Goal: Information Seeking & Learning: Understand process/instructions

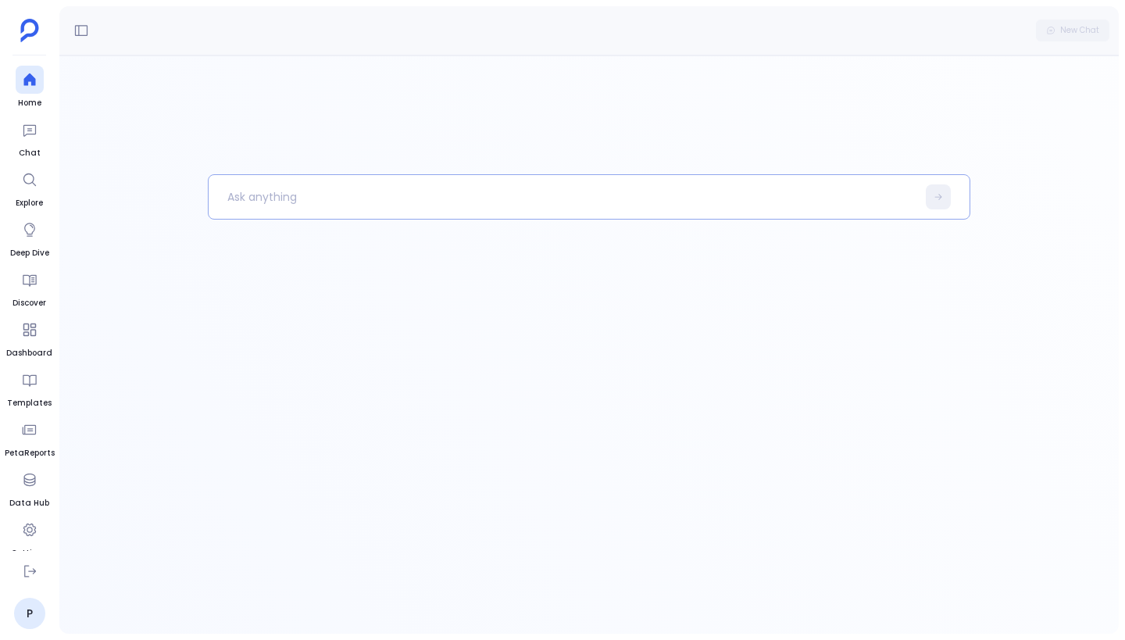
click at [340, 186] on p at bounding box center [563, 197] width 708 height 41
click at [30, 571] on icon at bounding box center [30, 571] width 12 height 12
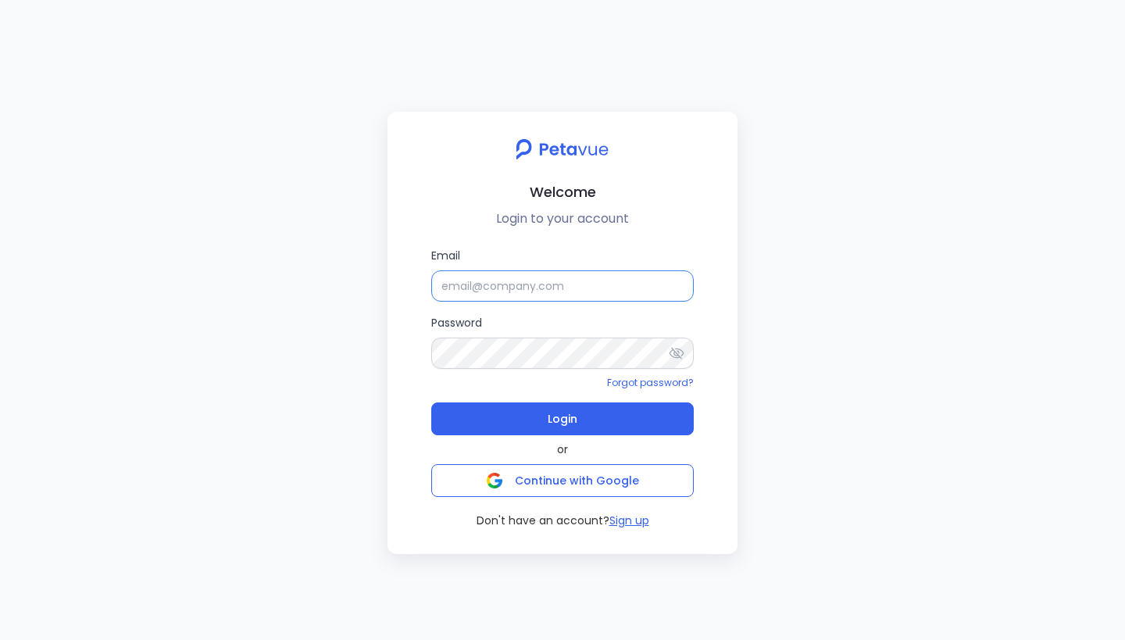
click at [571, 288] on input "Email" at bounding box center [562, 285] width 262 height 31
type input "support+testsigma@petavue.com"
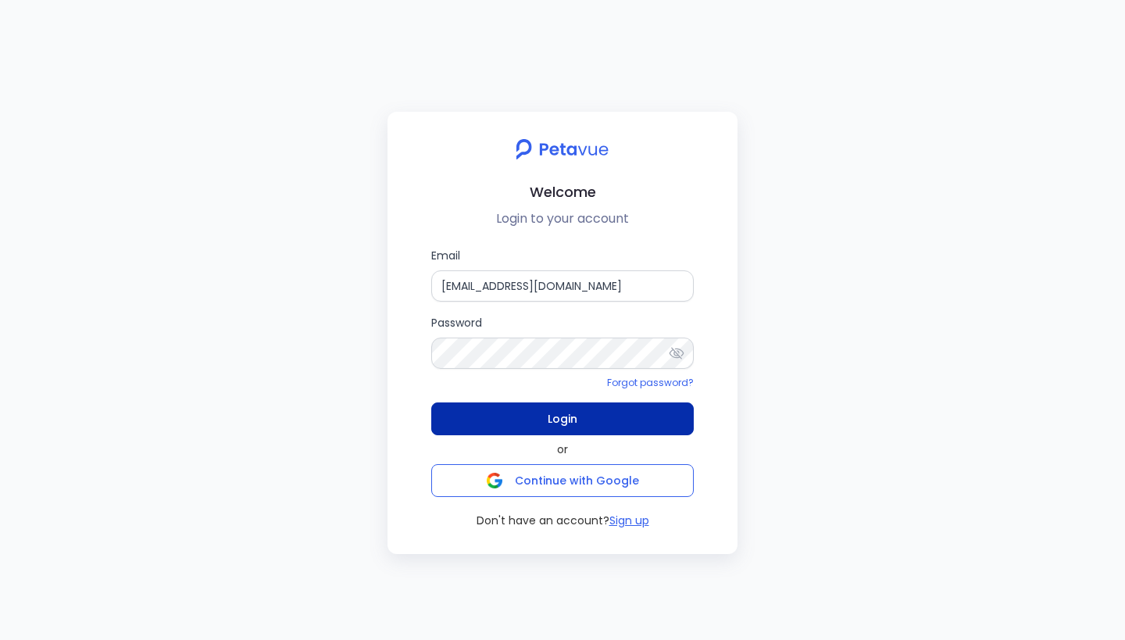
click at [577, 419] on button "Login" at bounding box center [562, 418] width 262 height 33
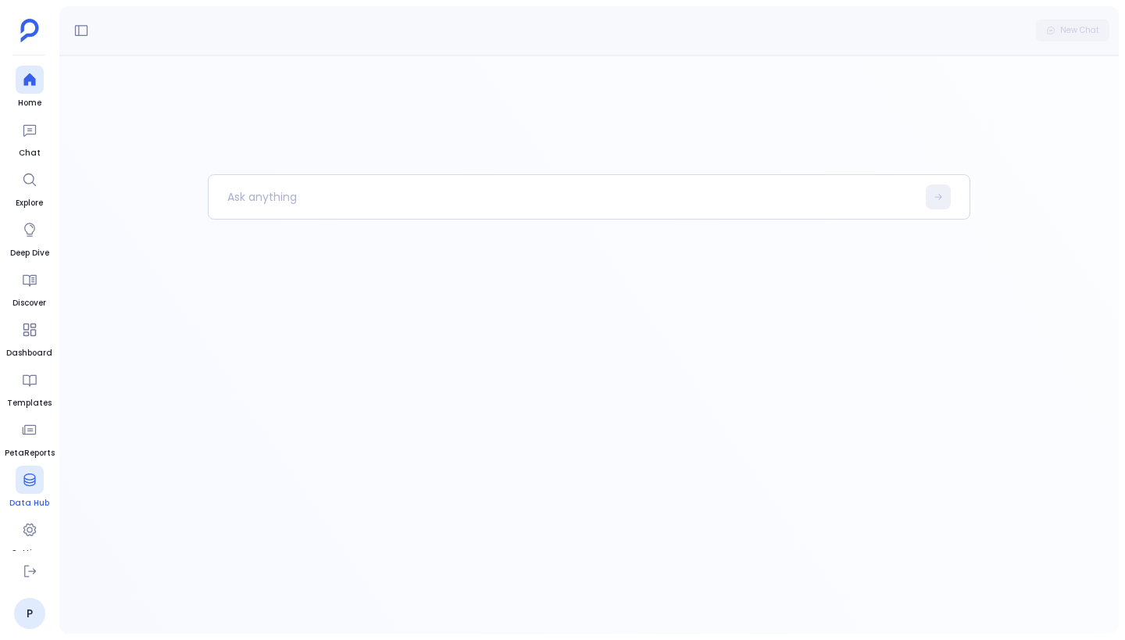
click at [23, 480] on icon at bounding box center [29, 479] width 12 height 12
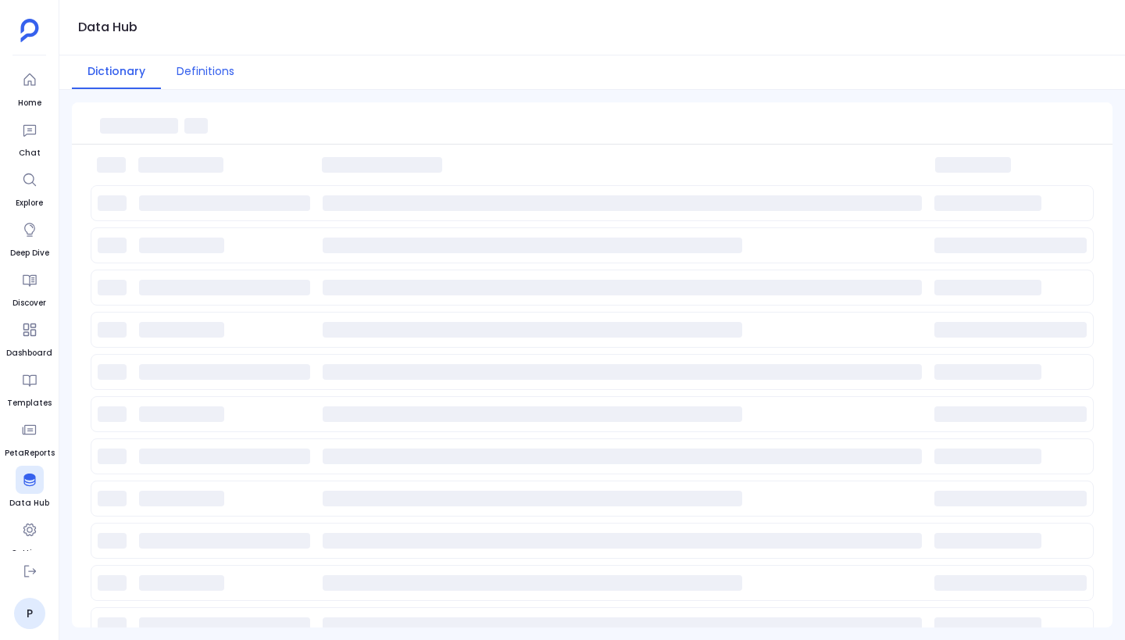
click at [207, 75] on button "Definitions" at bounding box center [205, 72] width 89 height 34
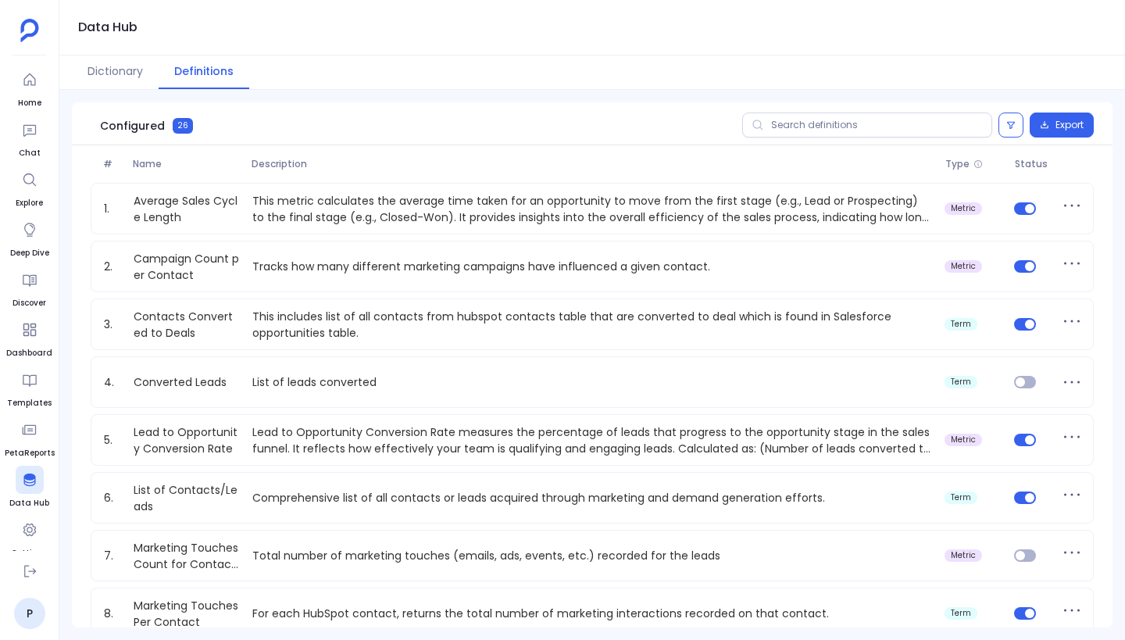
click at [283, 166] on span "Description" at bounding box center [592, 164] width 694 height 12
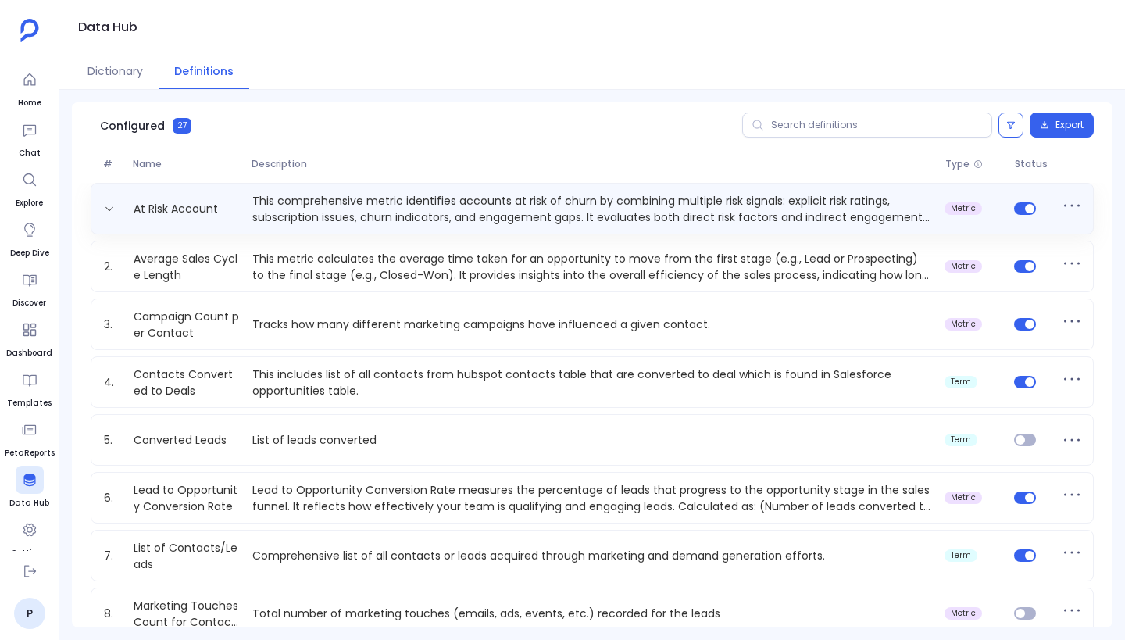
click at [261, 210] on p "This comprehensive metric identifies accounts at risk of churn by combining mul…" at bounding box center [592, 208] width 692 height 31
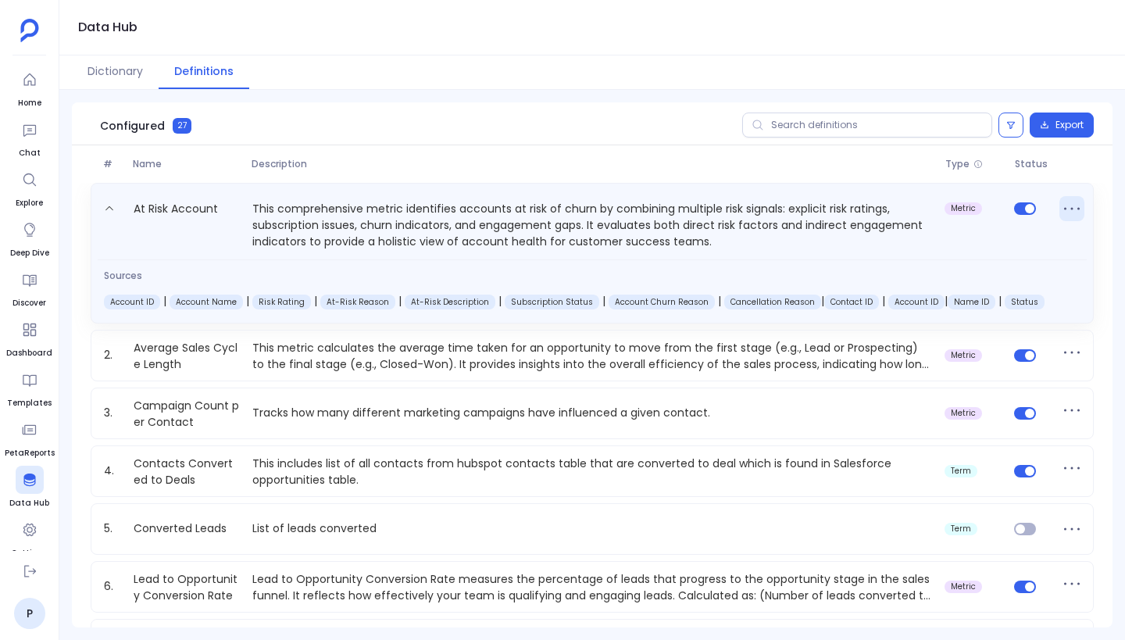
click at [1068, 213] on icon at bounding box center [1071, 208] width 25 height 25
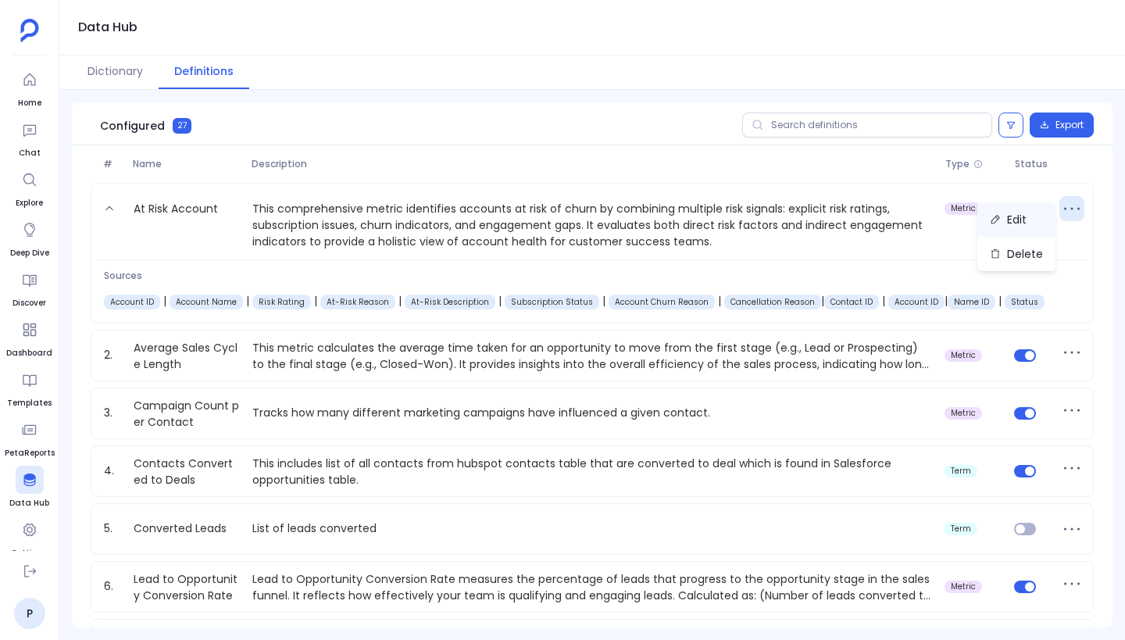
click at [1025, 225] on button "Edit" at bounding box center [1016, 219] width 78 height 34
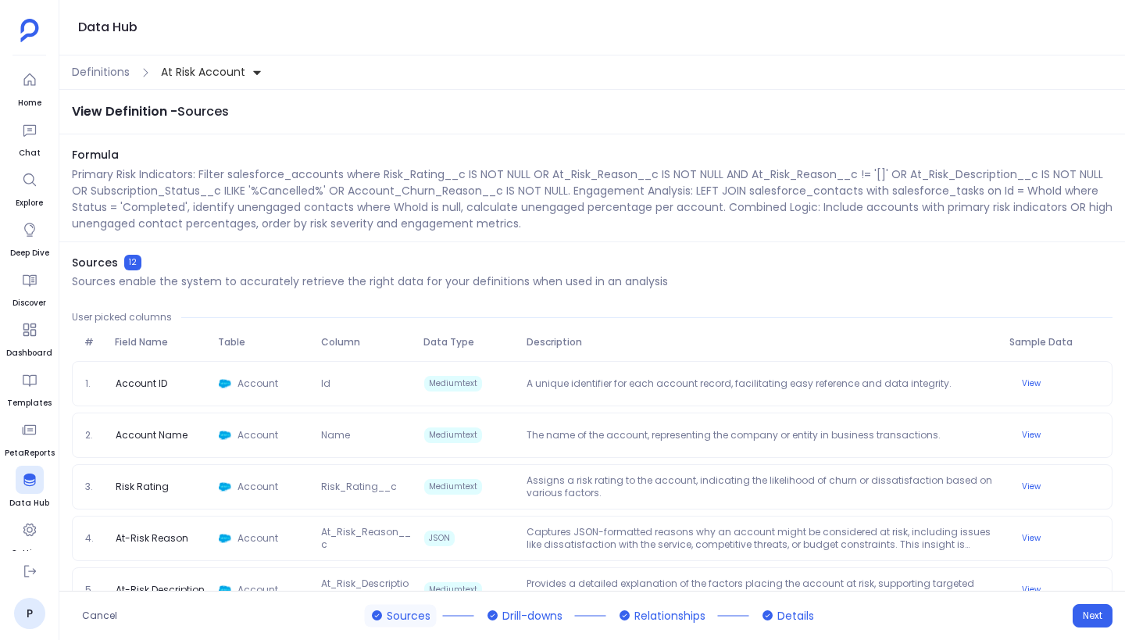
click at [512, 212] on p "Primary Risk Indicators: Filter salesforce_accounts where Risk_Rating__c IS NOT…" at bounding box center [592, 199] width 1040 height 66
click at [628, 220] on p "Primary Risk Indicators: Filter salesforce_accounts where Risk_Rating__c IS NOT…" at bounding box center [592, 199] width 1040 height 66
click at [31, 80] on icon at bounding box center [30, 80] width 16 height 16
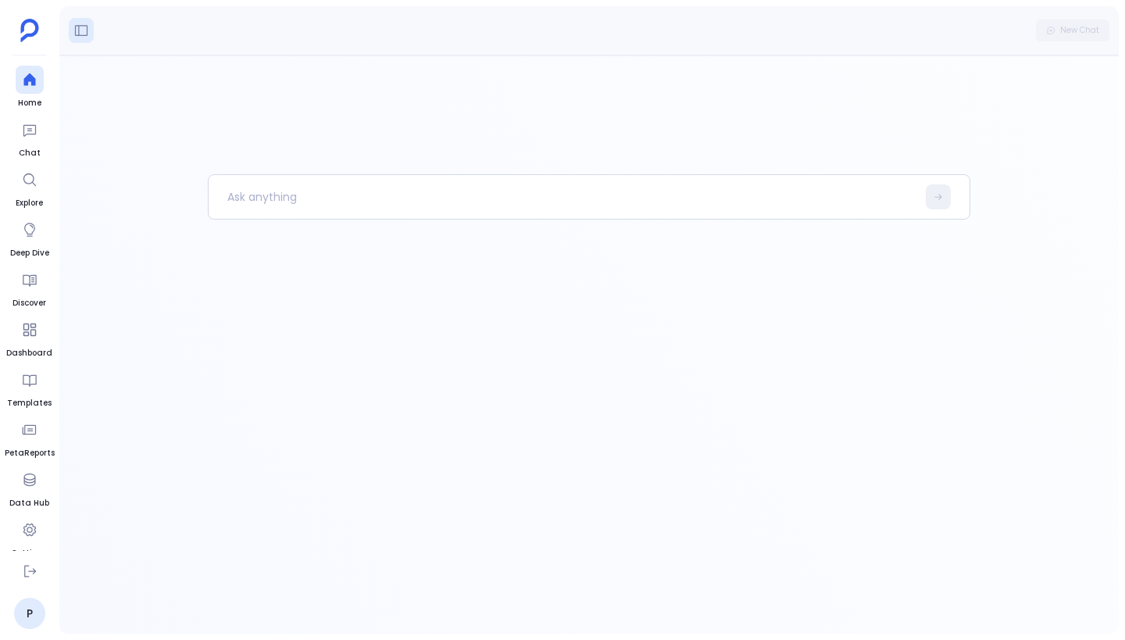
click at [93, 30] on button at bounding box center [81, 30] width 25 height 25
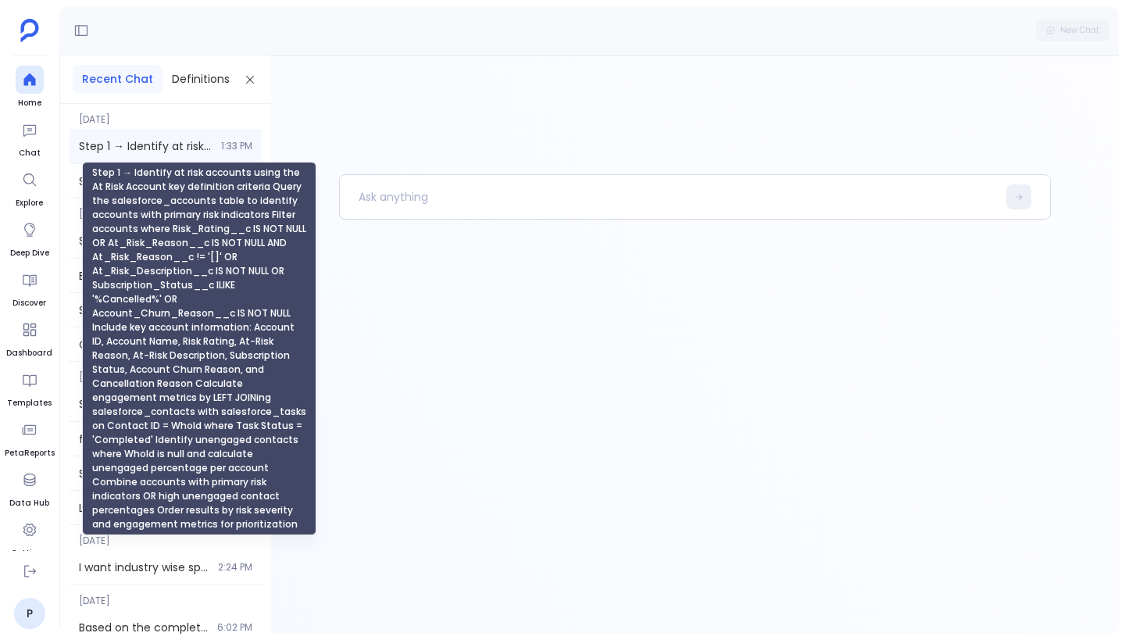
click at [164, 146] on "] "Step 1 → Identify at risk accounts using the At Risk Account key definition cri…" at bounding box center [145, 146] width 133 height 16
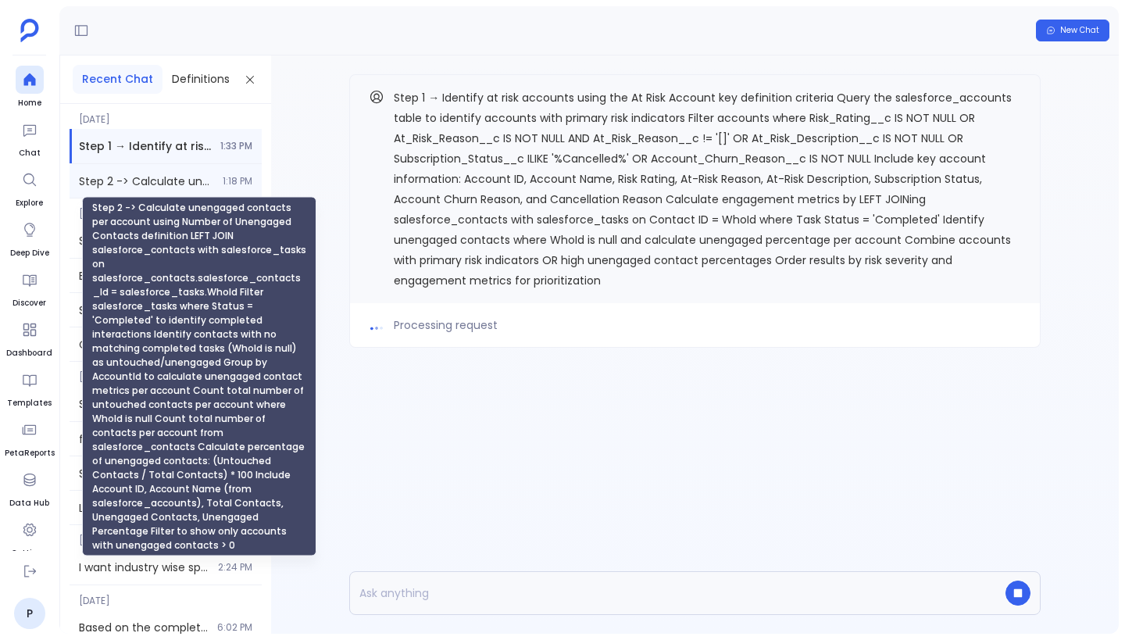
click at [150, 181] on span "Step 2 -> Calculate unengaged contacts per account using Number of Unengaged Co…" at bounding box center [146, 181] width 134 height 16
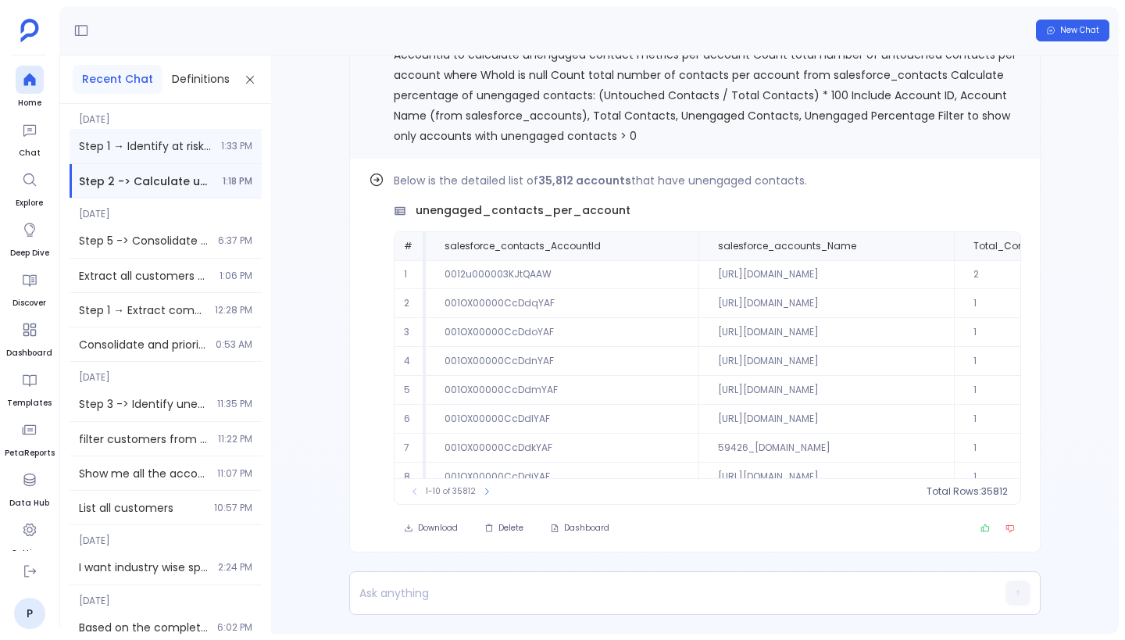
click at [134, 144] on "] "Step 1 → Identify at risk accounts using the At Risk Account key definition cri…" at bounding box center [145, 146] width 133 height 16
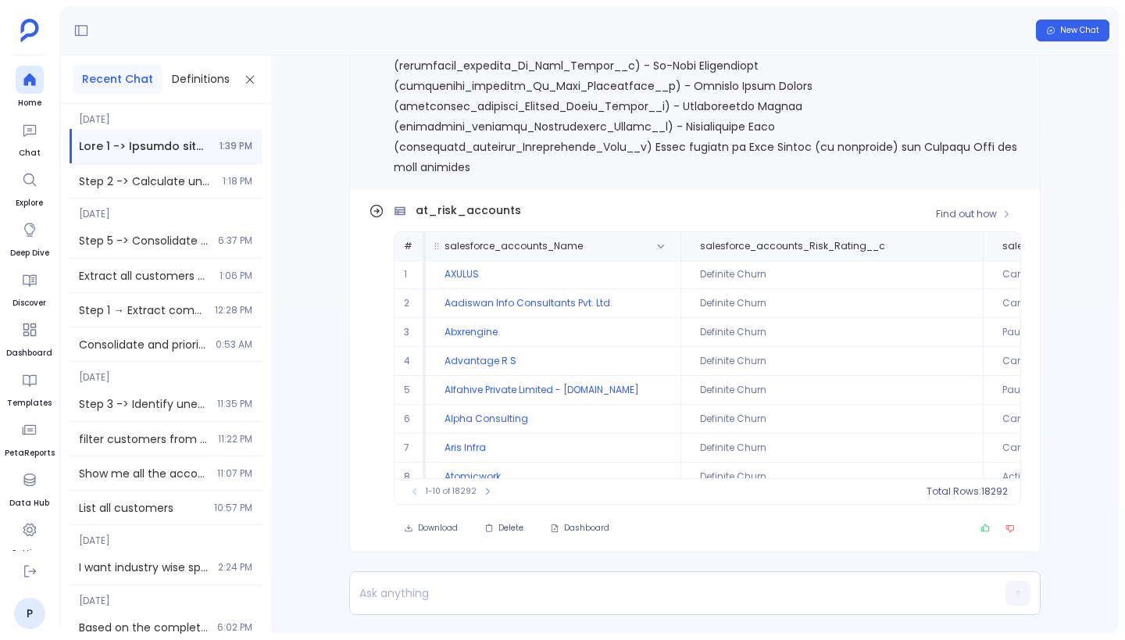
scroll to position [-594, 0]
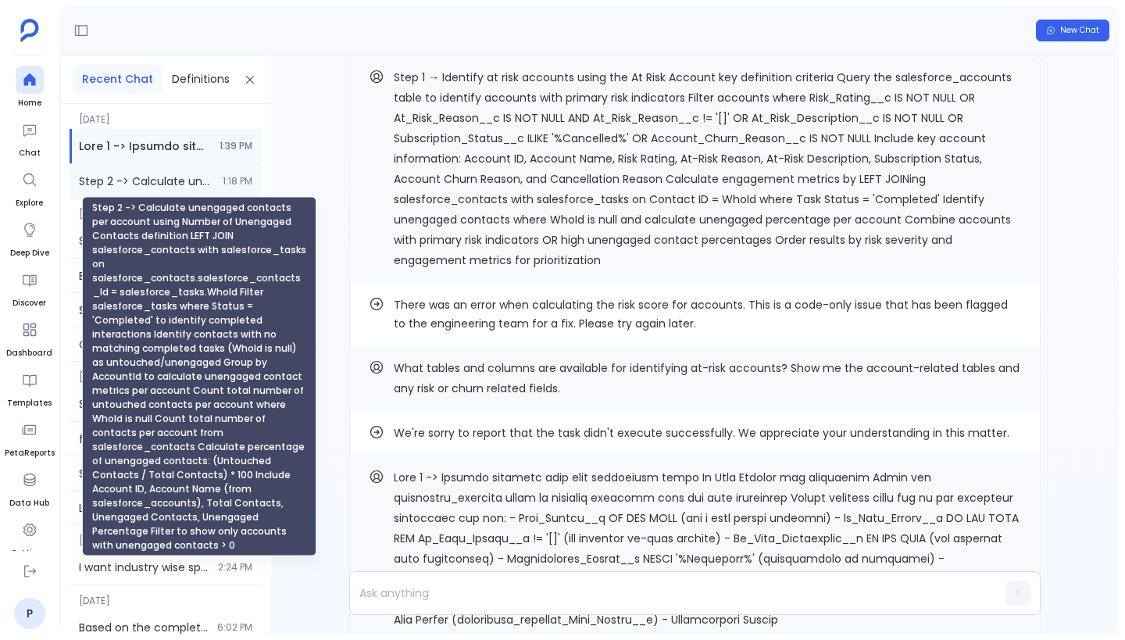
click at [155, 180] on span "Step 2 -> Calculate unengaged contacts per account using Number of Unengaged Co…" at bounding box center [146, 181] width 134 height 16
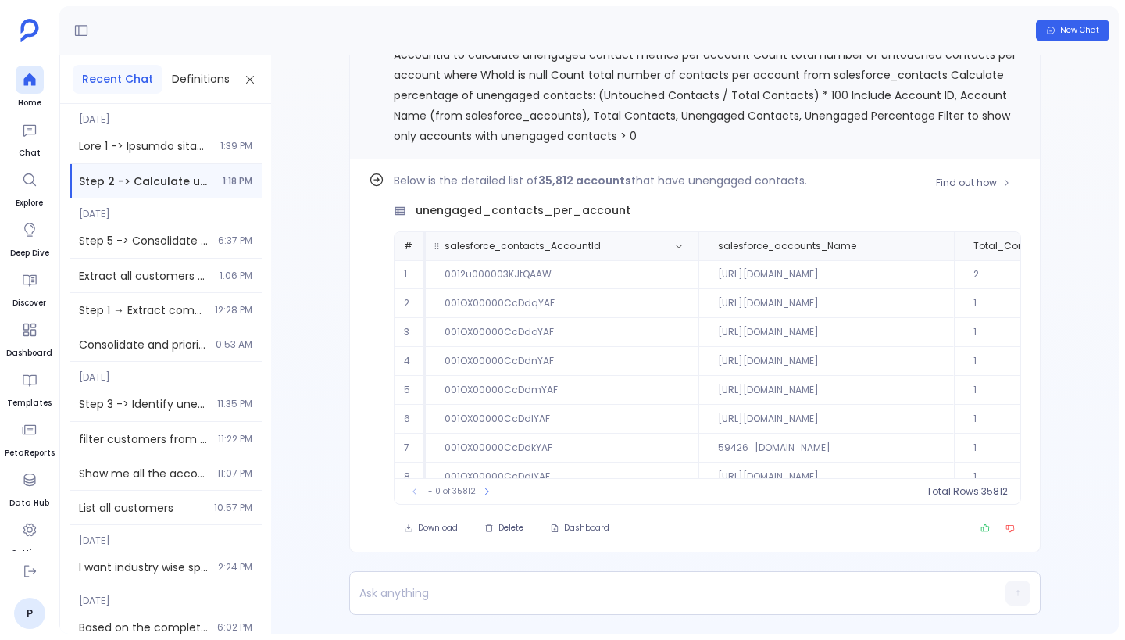
scroll to position [-725, 0]
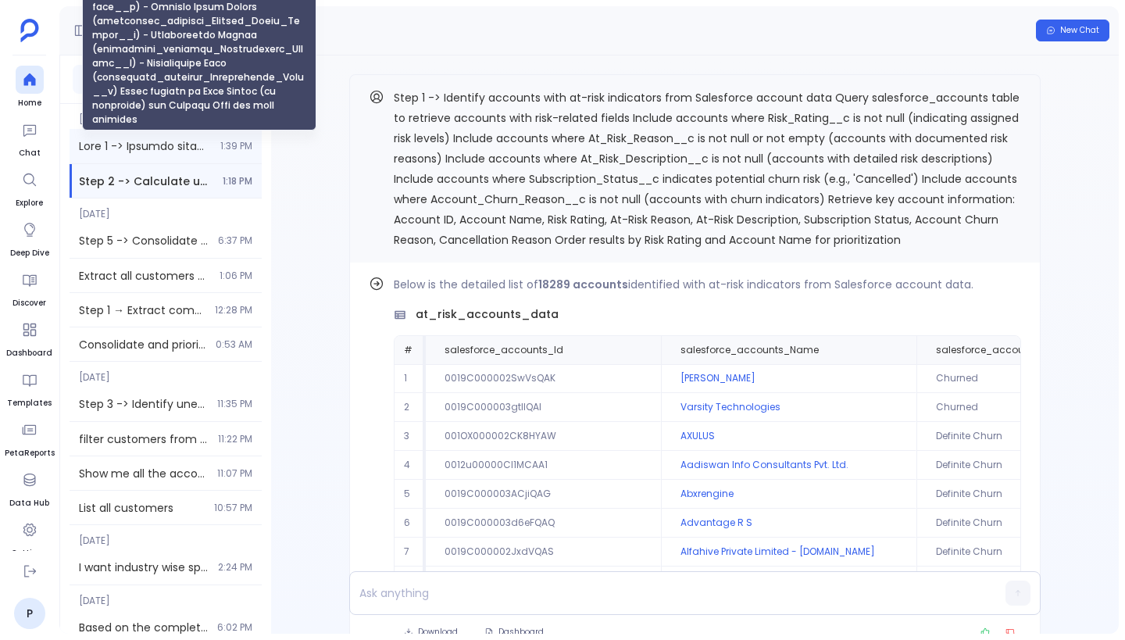
click at [134, 144] on "] "Step 1 -> Extract accounts with risk indicators using At Risk Account key defin…" at bounding box center [145, 146] width 132 height 16
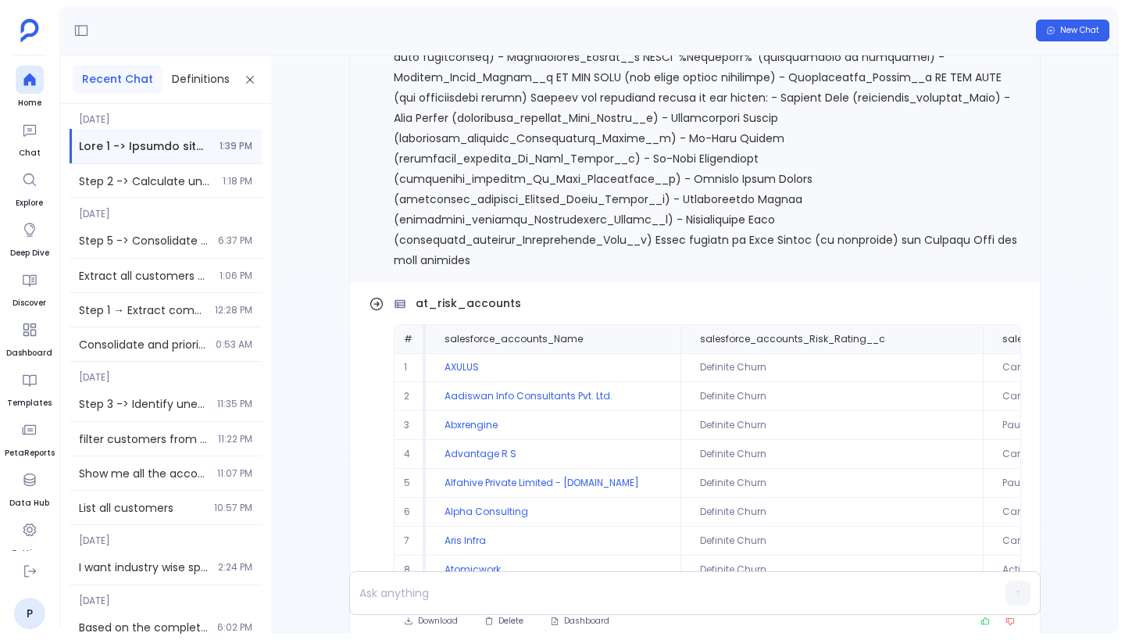
scroll to position [-90, 0]
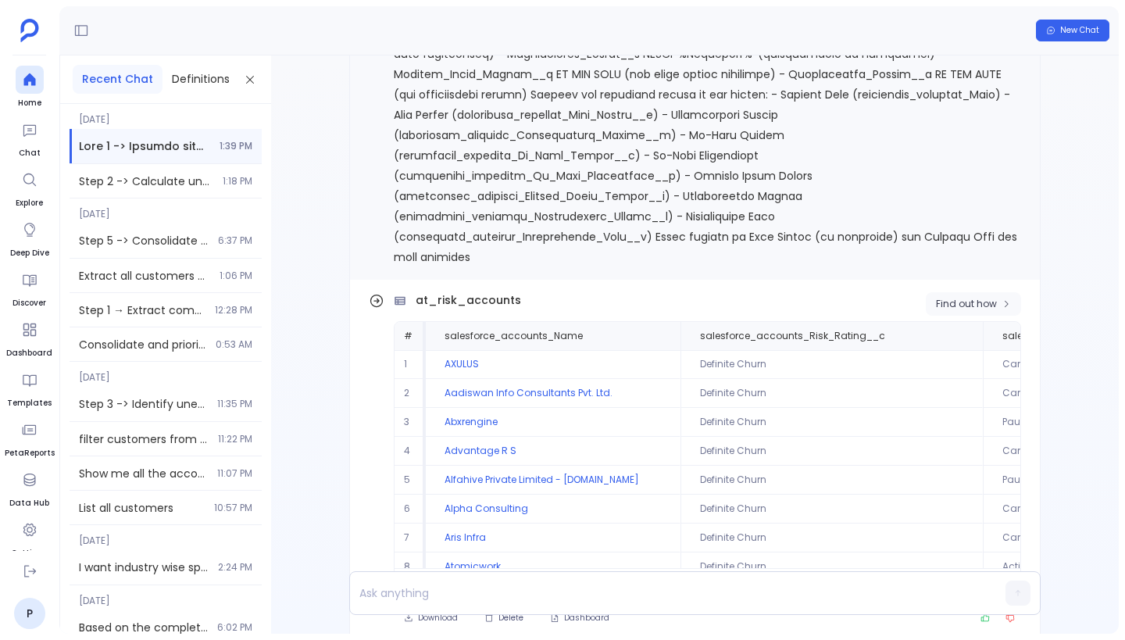
click at [982, 303] on span "Find out how" at bounding box center [966, 304] width 61 height 12
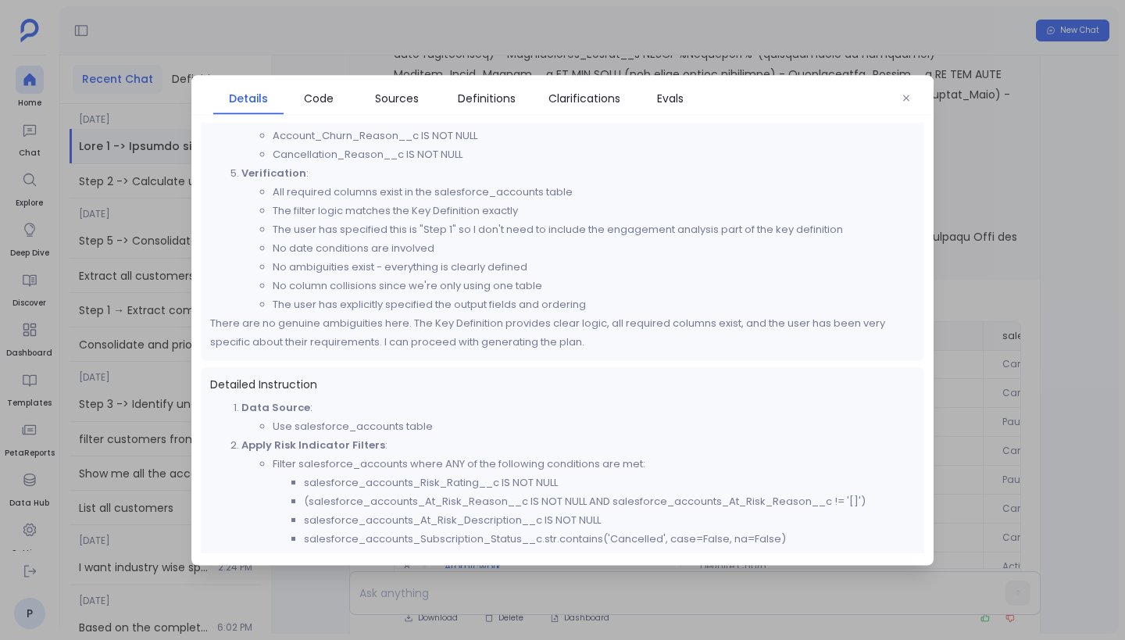
scroll to position [0, 0]
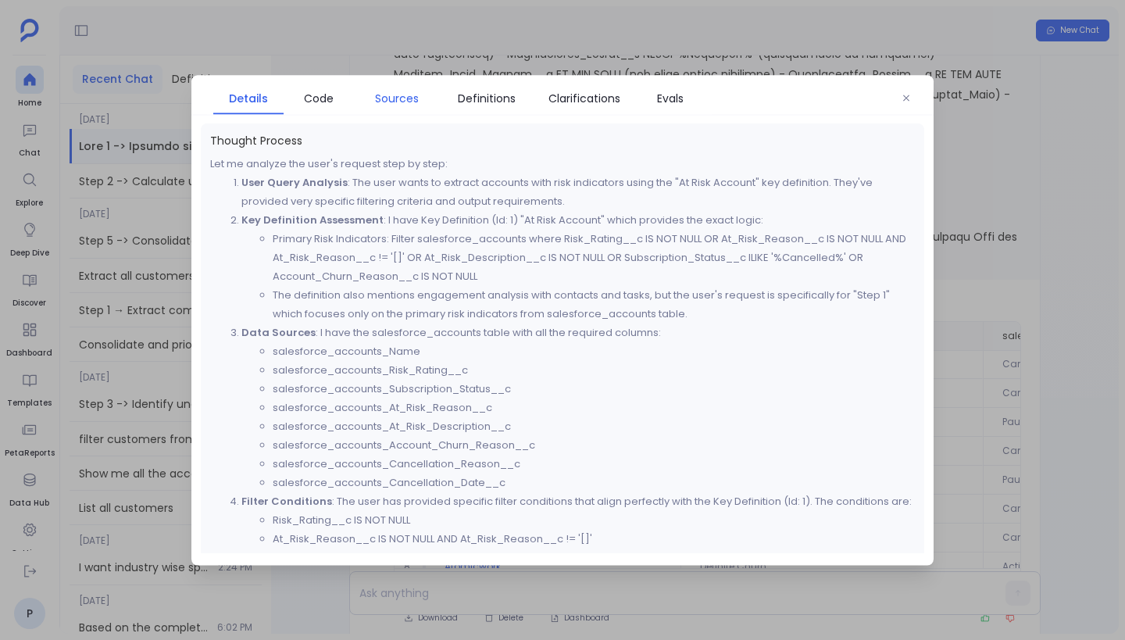
click at [408, 93] on span "Sources" at bounding box center [397, 97] width 44 height 17
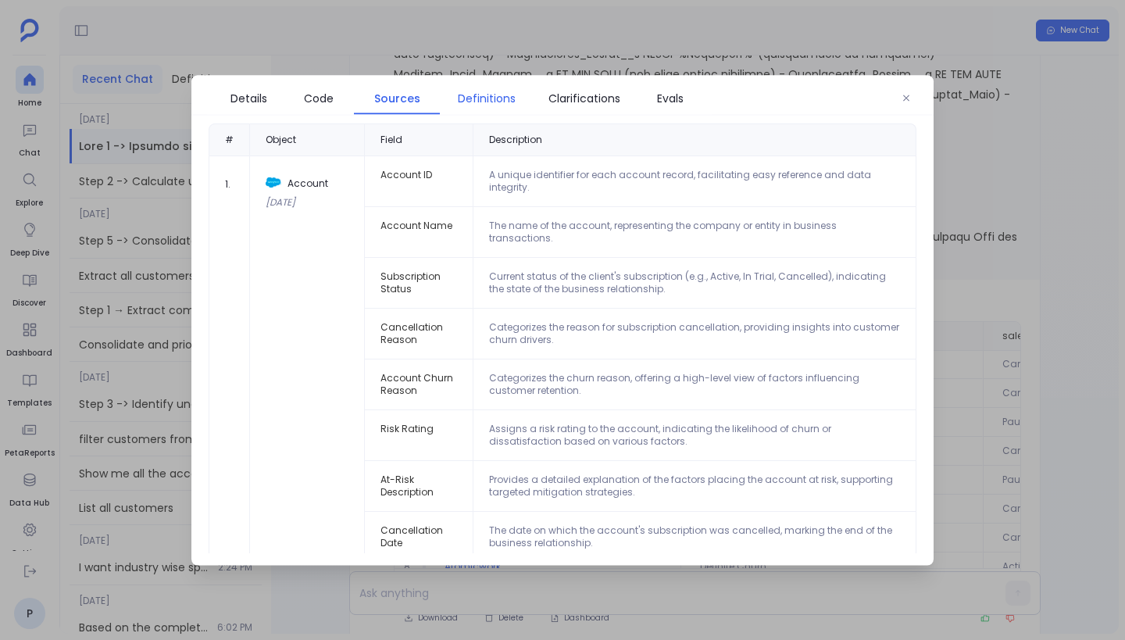
click at [485, 101] on span "Definitions" at bounding box center [487, 97] width 58 height 17
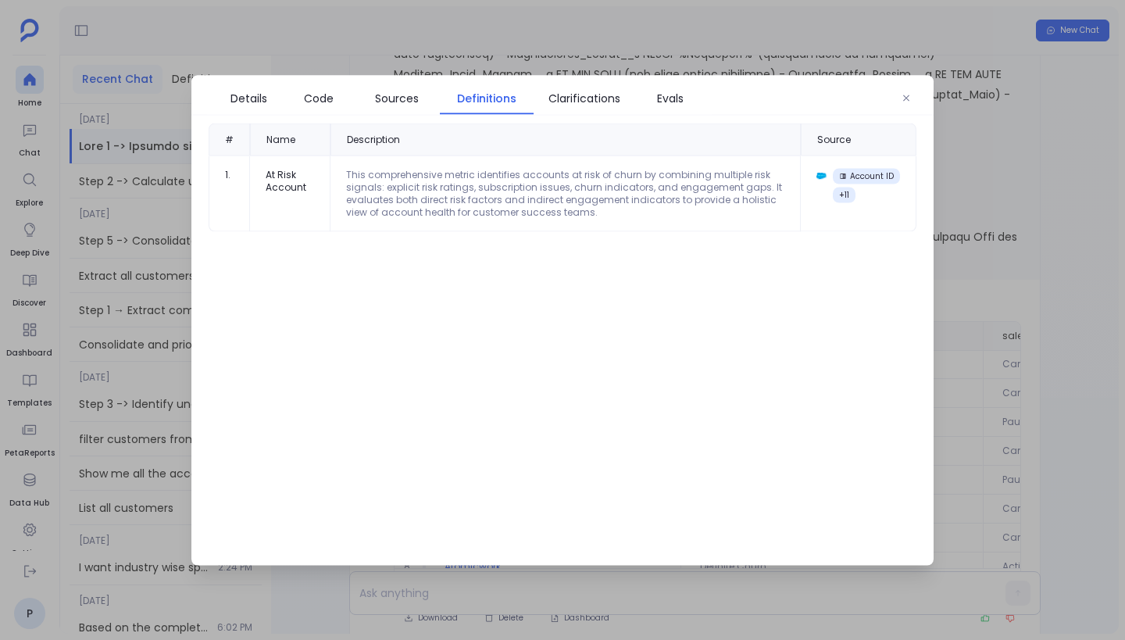
click at [478, 206] on div "This comprehensive metric identifies accounts at risk of churn by combining mul…" at bounding box center [565, 193] width 438 height 50
click at [597, 104] on span "Clarifications" at bounding box center [584, 97] width 72 height 17
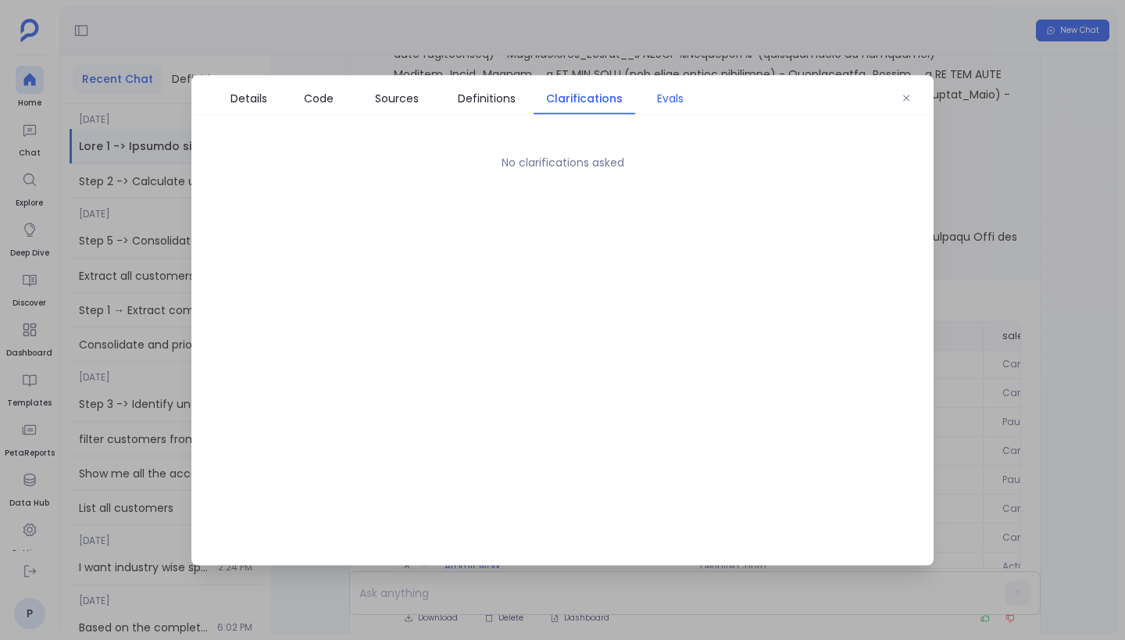
click at [665, 102] on span "Evals" at bounding box center [670, 97] width 27 height 17
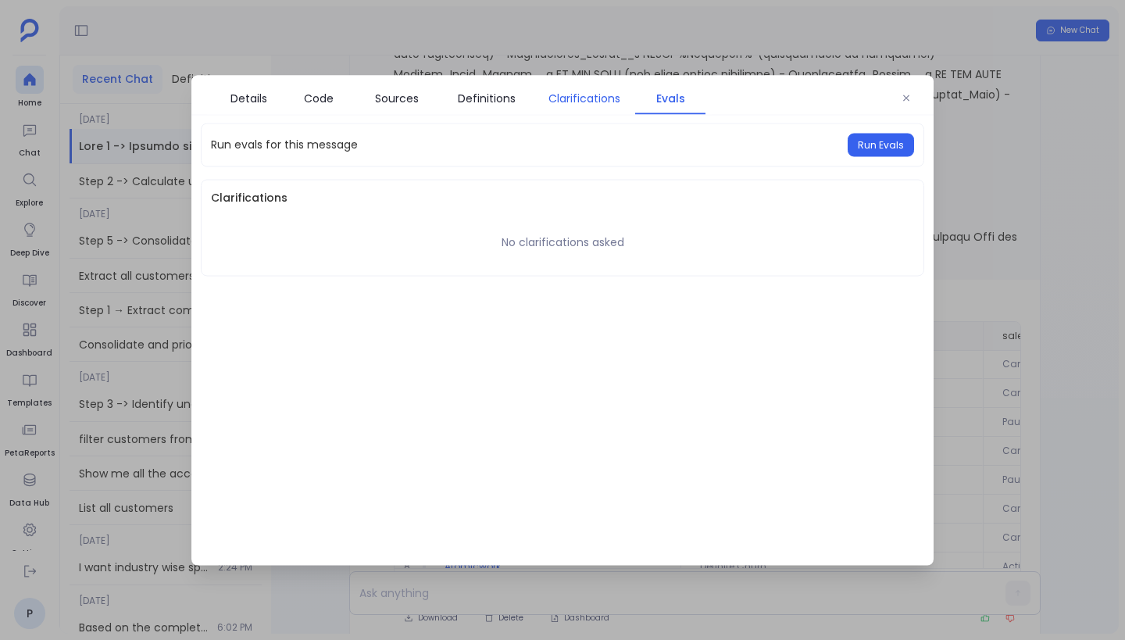
click at [578, 102] on span "Clarifications" at bounding box center [584, 97] width 72 height 17
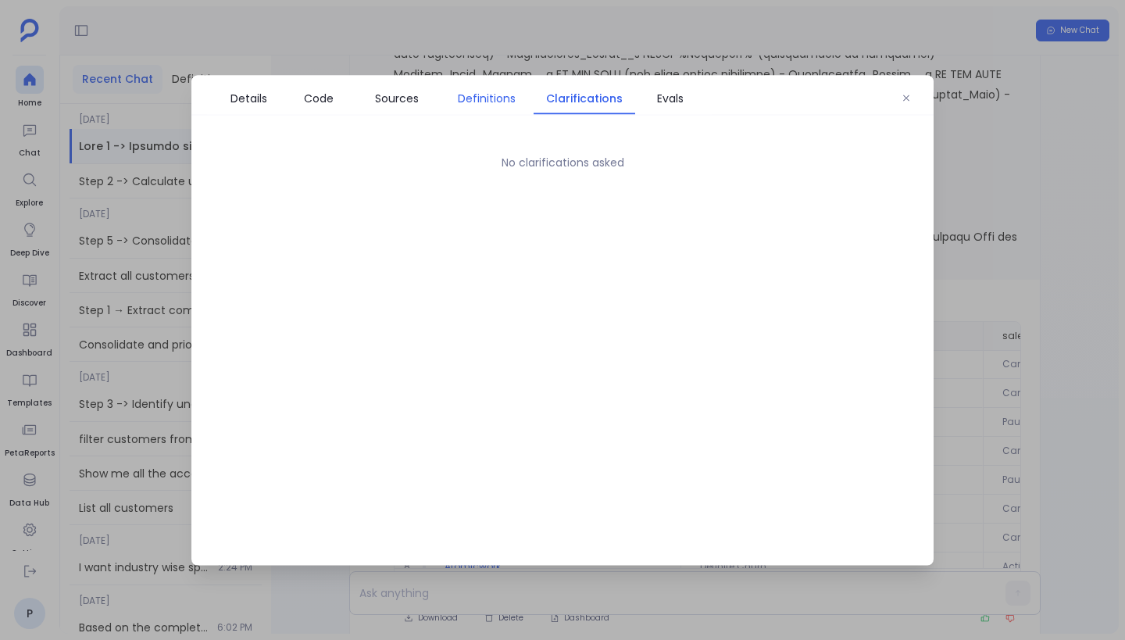
click at [450, 98] on span "Definitions" at bounding box center [487, 97] width 78 height 17
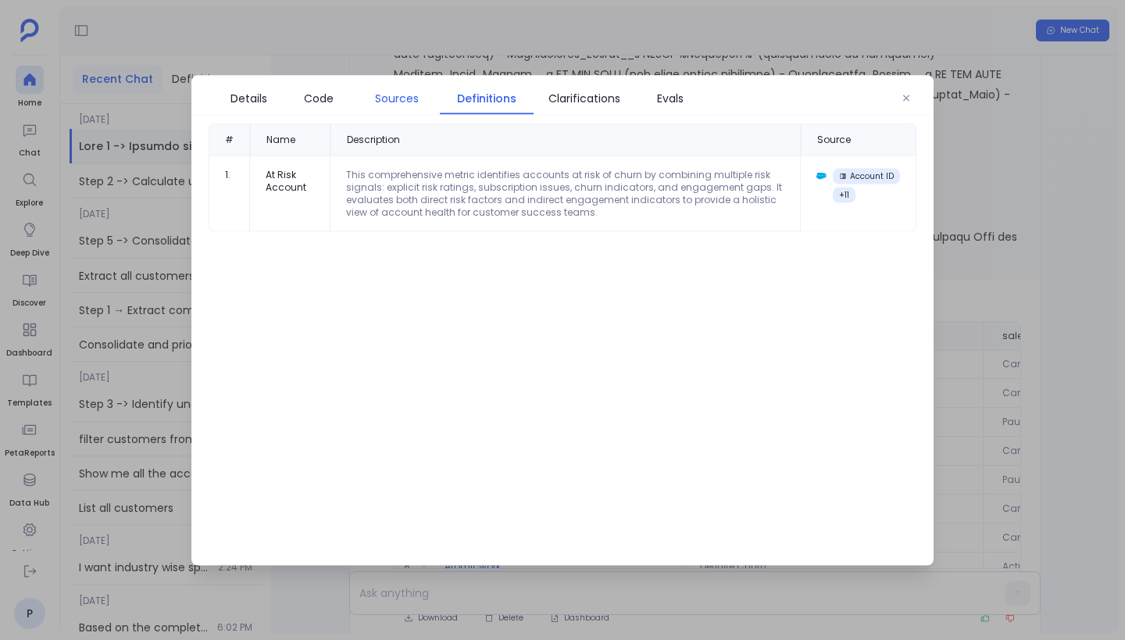
click at [394, 98] on span "Sources" at bounding box center [397, 97] width 44 height 17
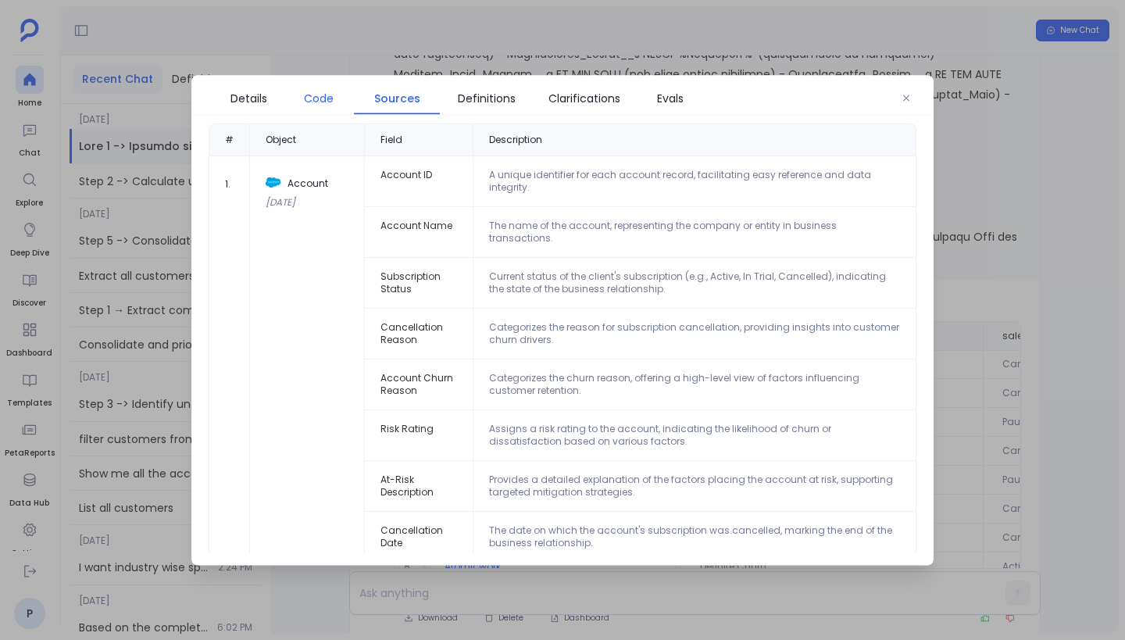
click at [324, 111] on link "Code" at bounding box center [318, 97] width 70 height 33
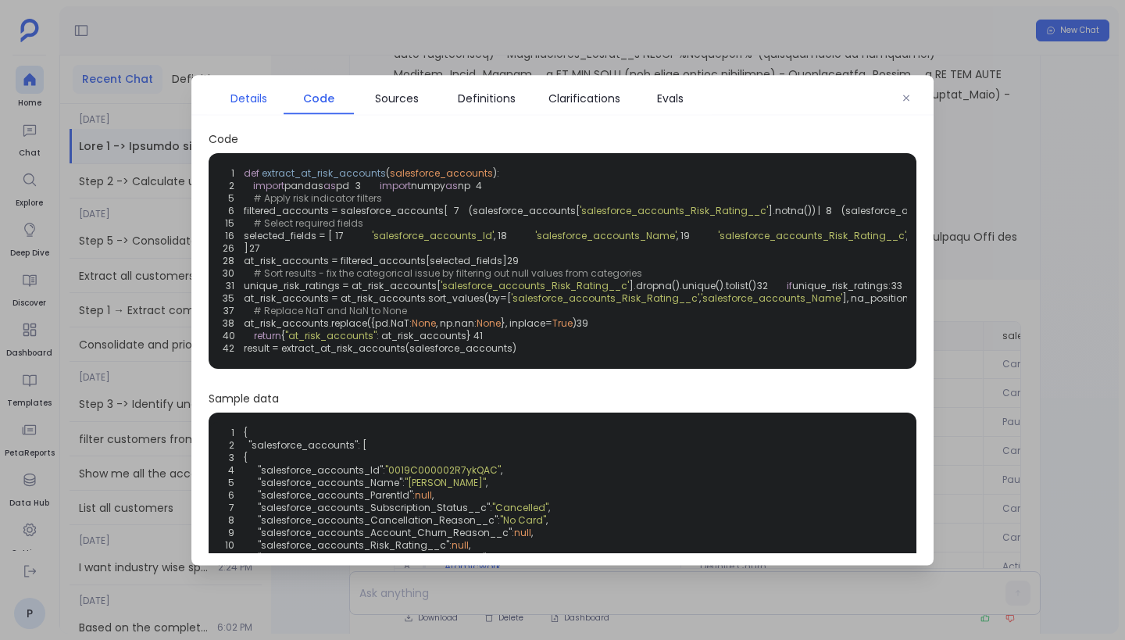
click at [259, 99] on span "Details" at bounding box center [248, 97] width 37 height 17
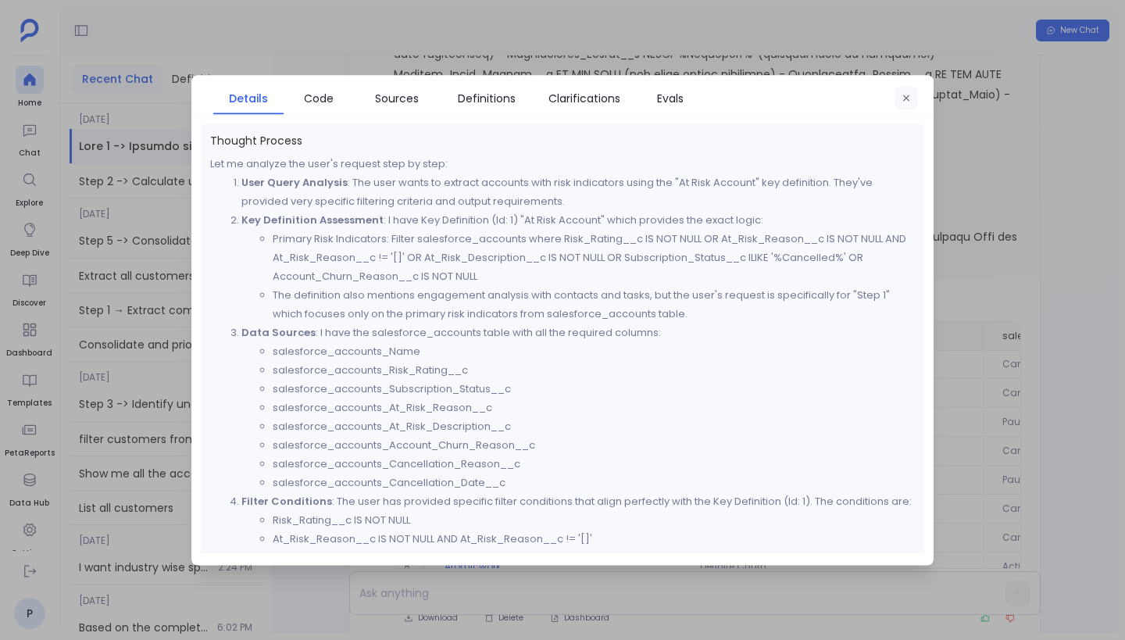
click at [911, 94] on button "button" at bounding box center [905, 97] width 23 height 23
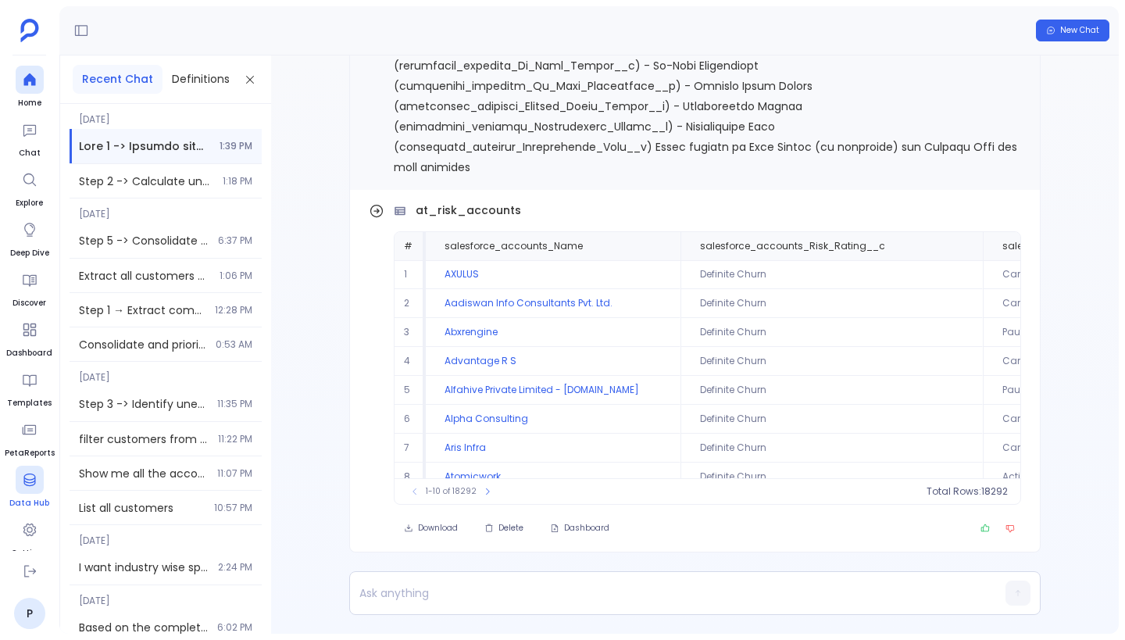
click at [27, 479] on icon at bounding box center [29, 479] width 12 height 12
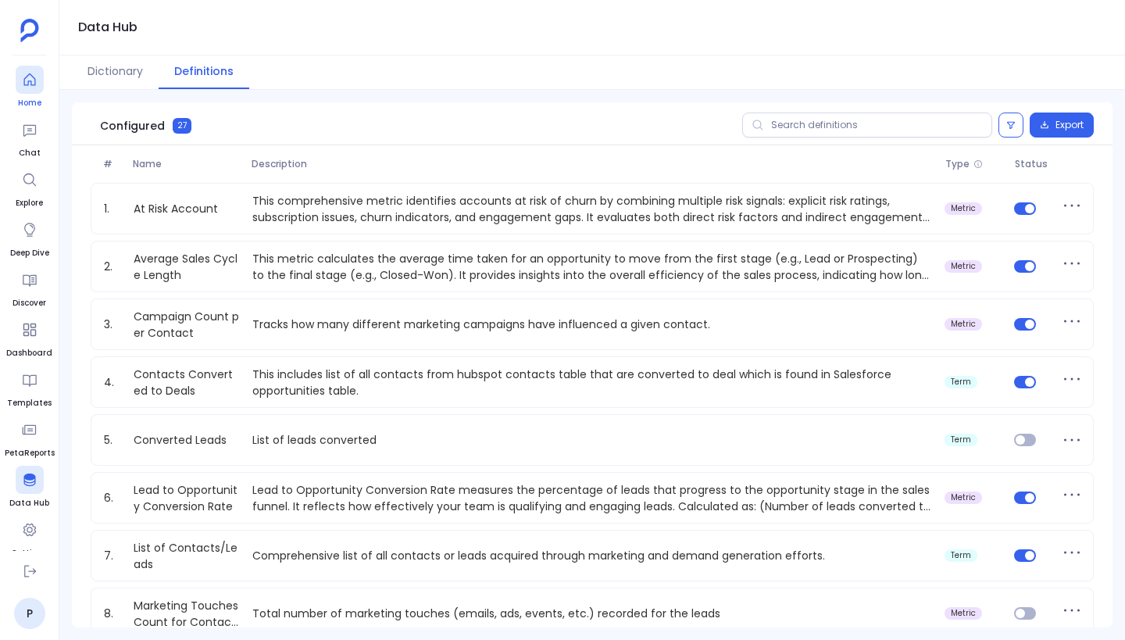
click at [27, 88] on div at bounding box center [30, 80] width 28 height 28
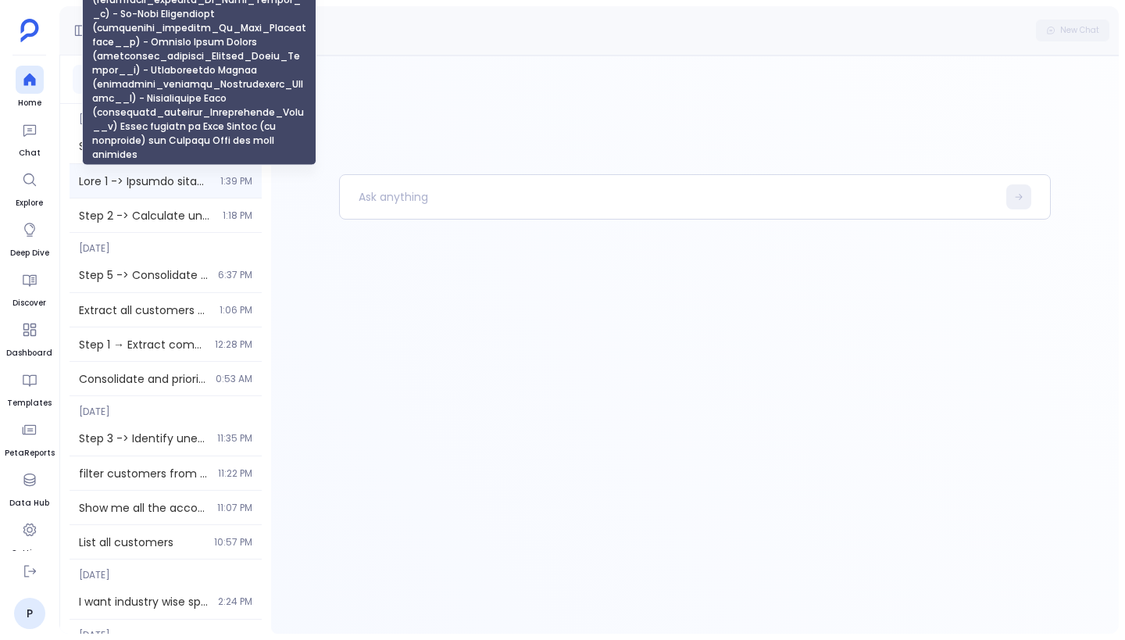
click at [158, 176] on "] "Step 1 -> Extract accounts with risk indicators using At Risk Account key defin…" at bounding box center [145, 181] width 132 height 16
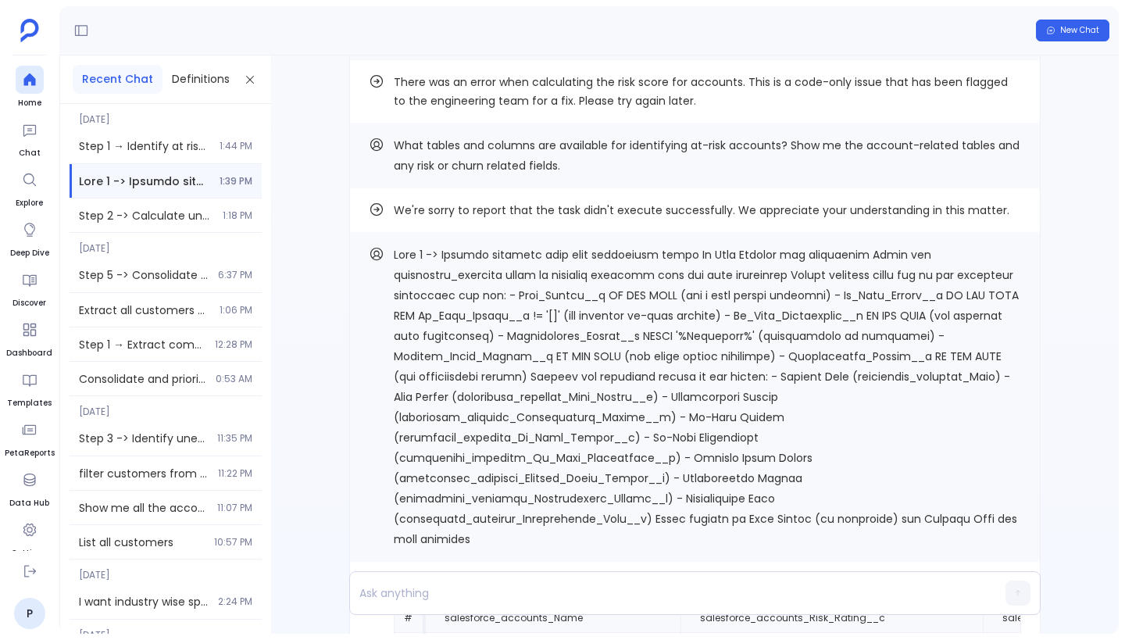
scroll to position [-594, 0]
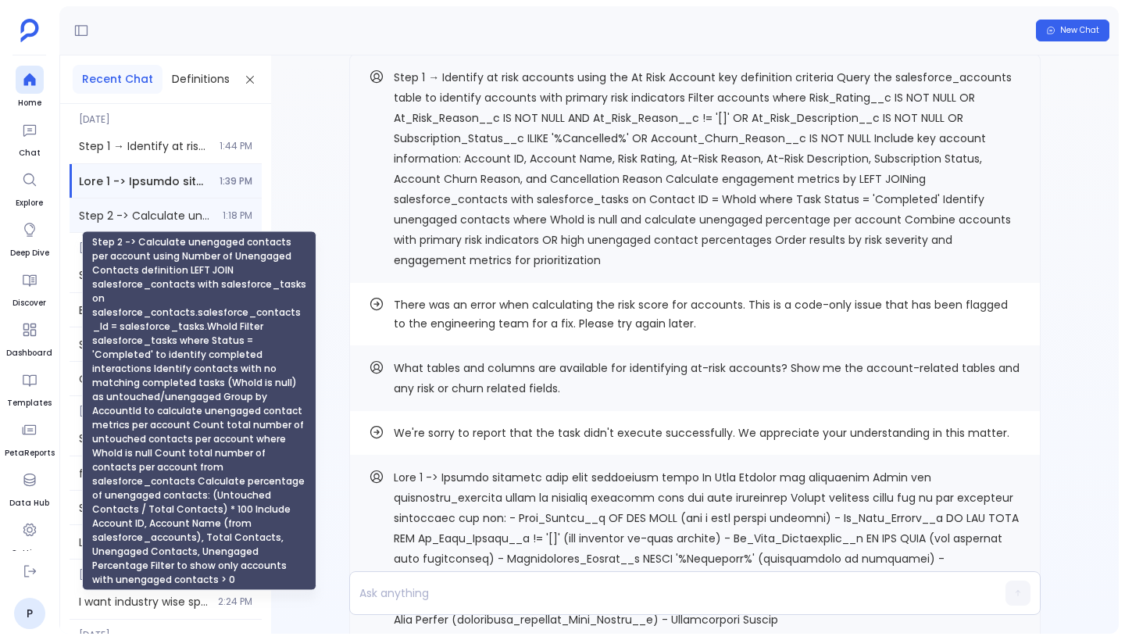
click at [152, 223] on span "Step 2 -> Calculate unengaged contacts per account using Number of Unengaged Co…" at bounding box center [146, 216] width 134 height 16
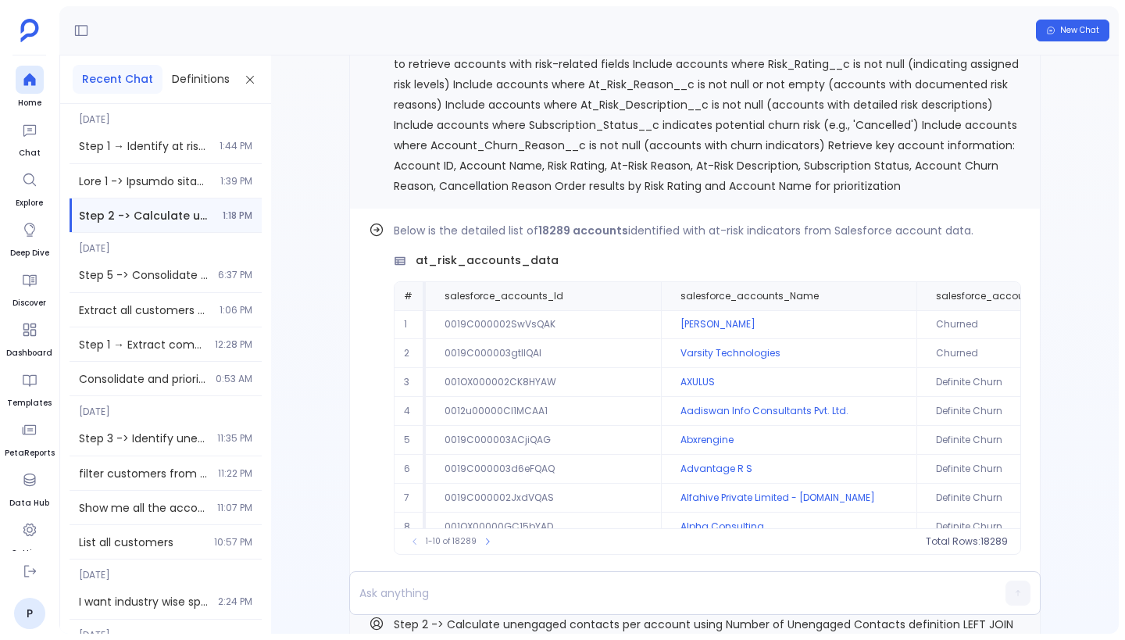
scroll to position [-725, 0]
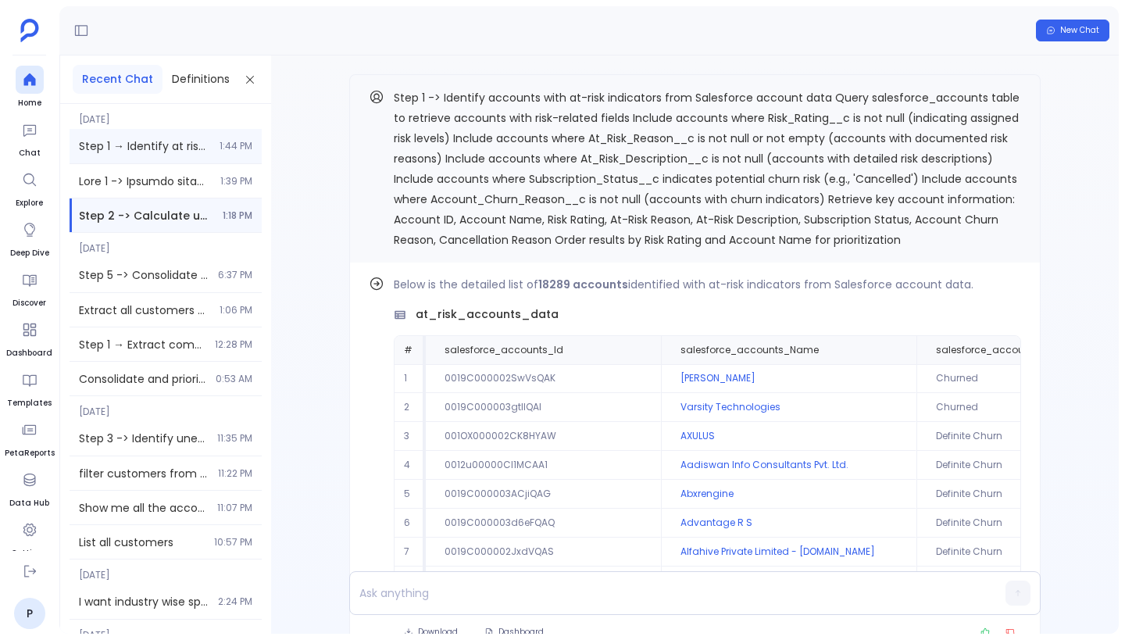
click at [161, 155] on div "Step 1 → Identify at risk accounts using the At Risk Account key definition cri…" at bounding box center [166, 146] width 192 height 34
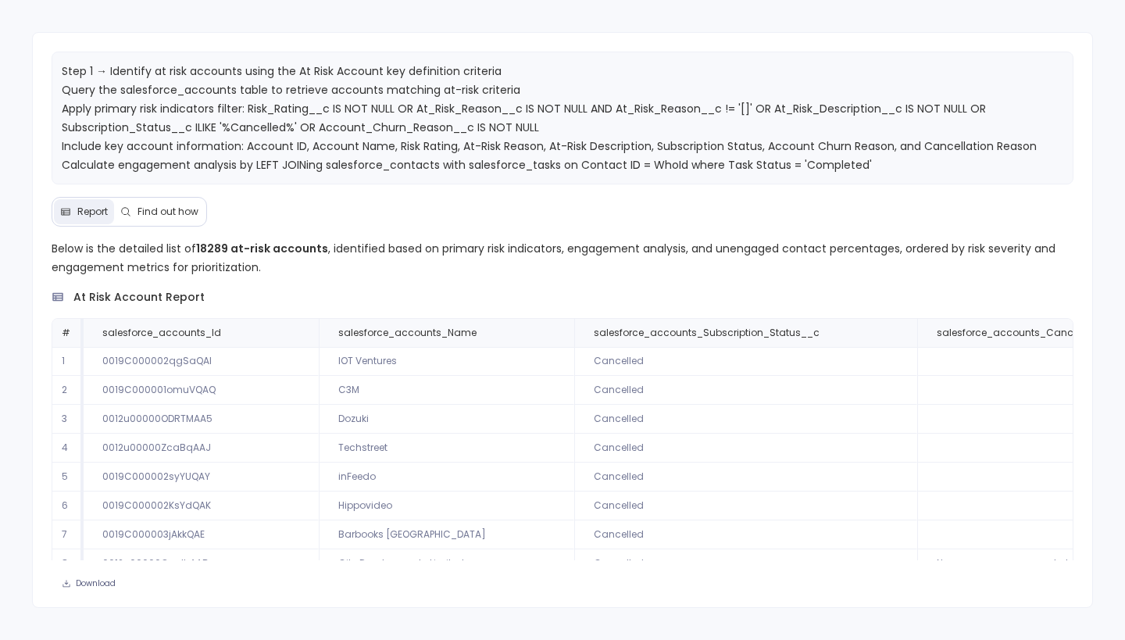
click at [160, 224] on div "Report Find out how" at bounding box center [129, 212] width 155 height 30
click at [165, 218] on button "Find out how" at bounding box center [159, 211] width 91 height 25
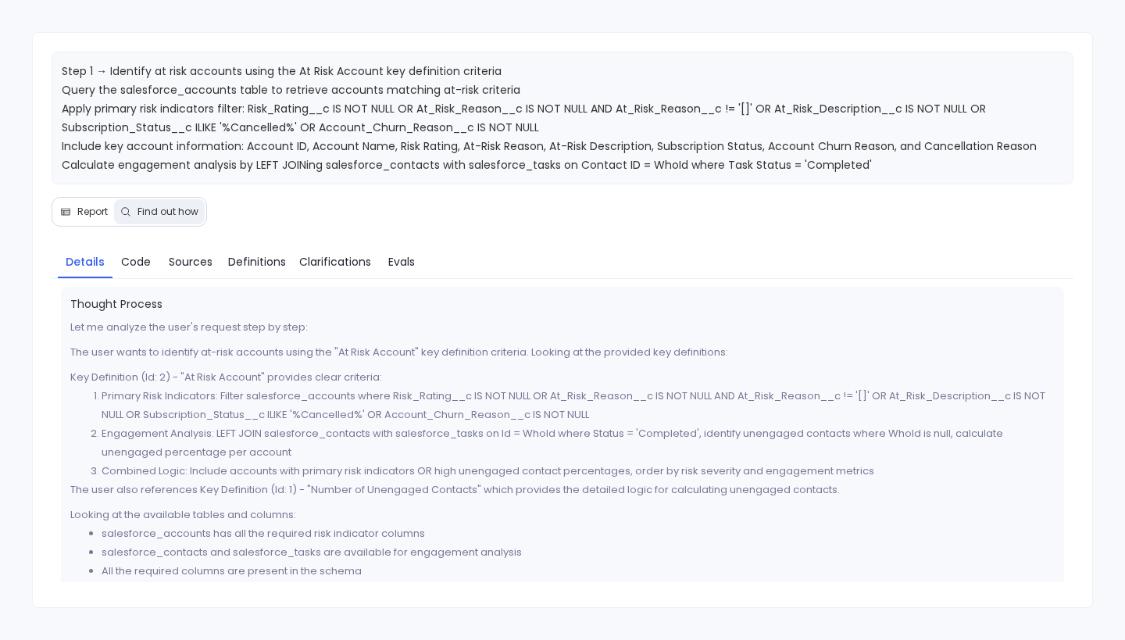
click at [91, 209] on span "Report" at bounding box center [92, 211] width 30 height 12
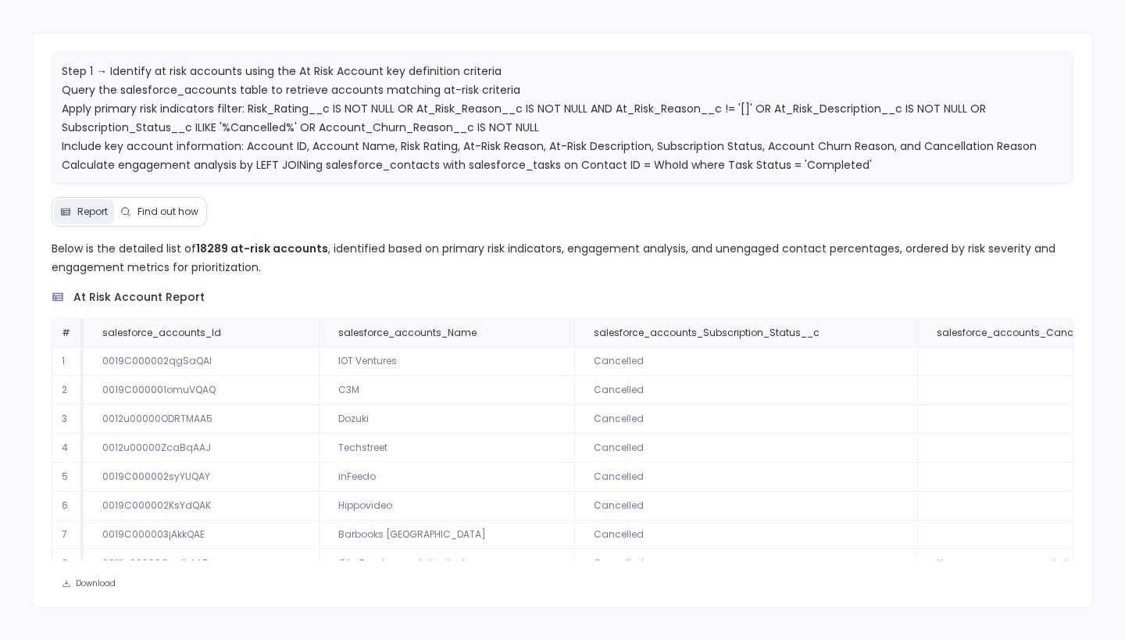
click at [348, 291] on div "at risk account report" at bounding box center [563, 297] width 1022 height 16
click at [184, 212] on span "Find out how" at bounding box center [167, 211] width 61 height 12
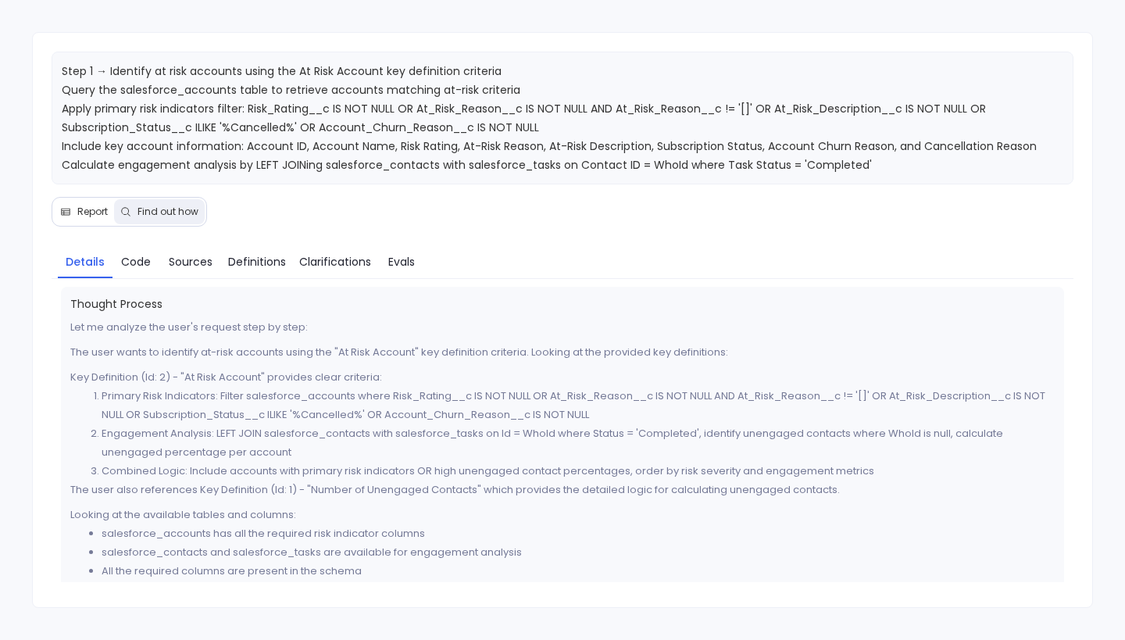
click at [90, 205] on span "Report" at bounding box center [92, 211] width 30 height 12
